Goal: Task Accomplishment & Management: Manage account settings

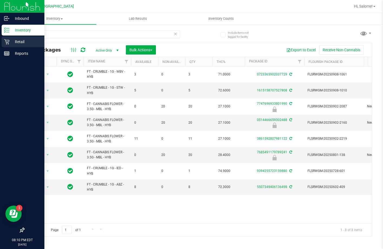
click at [6, 40] on icon at bounding box center [6, 41] width 5 height 5
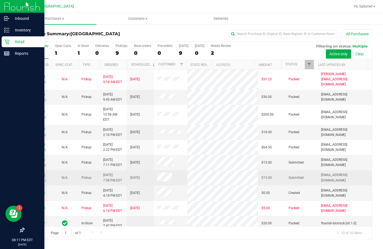
click at [40, 173] on link "12006345" at bounding box center [37, 175] width 15 height 4
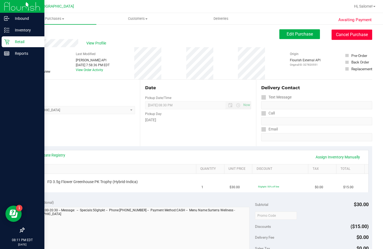
click at [353, 35] on button "Cancel Purchase" at bounding box center [352, 35] width 41 height 10
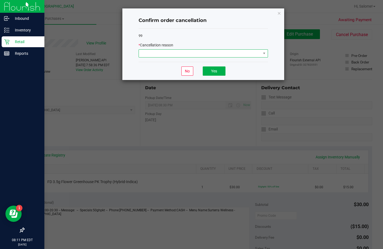
click at [222, 53] on span at bounding box center [200, 54] width 122 height 8
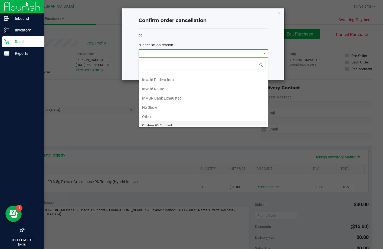
scroll to position [29, 0]
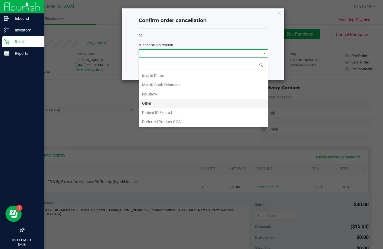
click at [163, 103] on li "Other" at bounding box center [203, 103] width 129 height 9
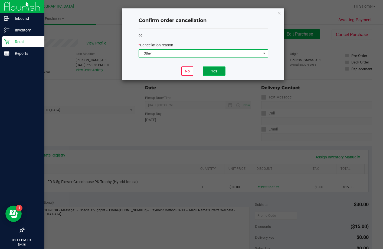
click at [215, 73] on button "Yes" at bounding box center [214, 70] width 23 height 9
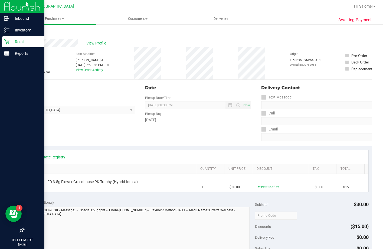
click at [28, 32] on link "Back" at bounding box center [28, 33] width 8 height 4
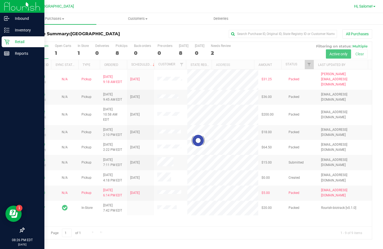
click at [364, 8] on span "Hi, Salome!" at bounding box center [363, 6] width 19 height 4
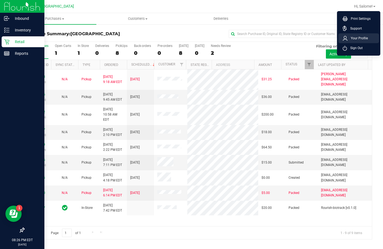
click at [360, 43] on li "Your Profile" at bounding box center [359, 38] width 41 height 10
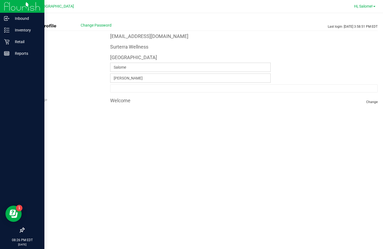
click at [361, 5] on span "Hi, Salome!" at bounding box center [363, 6] width 19 height 4
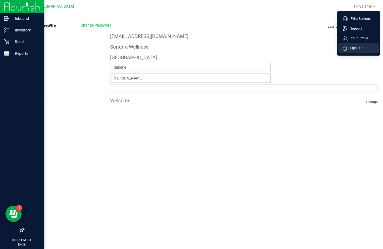
click at [360, 46] on span "Sign Out" at bounding box center [355, 47] width 16 height 5
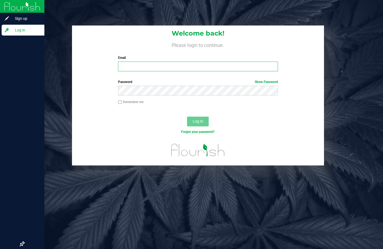
click at [241, 63] on input "Email" at bounding box center [198, 66] width 160 height 10
type input "[EMAIL_ADDRESS][DOMAIN_NAME]"
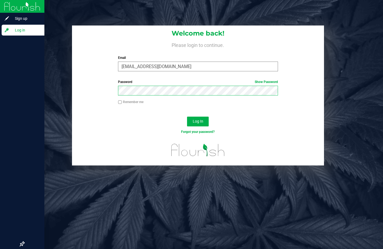
click at [187, 116] on button "Log In" at bounding box center [198, 121] width 22 height 10
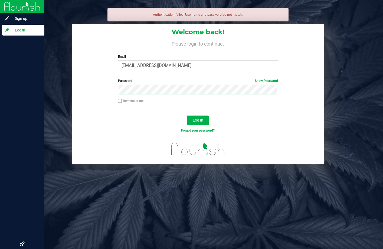
click at [187, 115] on button "Log In" at bounding box center [198, 120] width 22 height 10
